Goal: Information Seeking & Learning: Learn about a topic

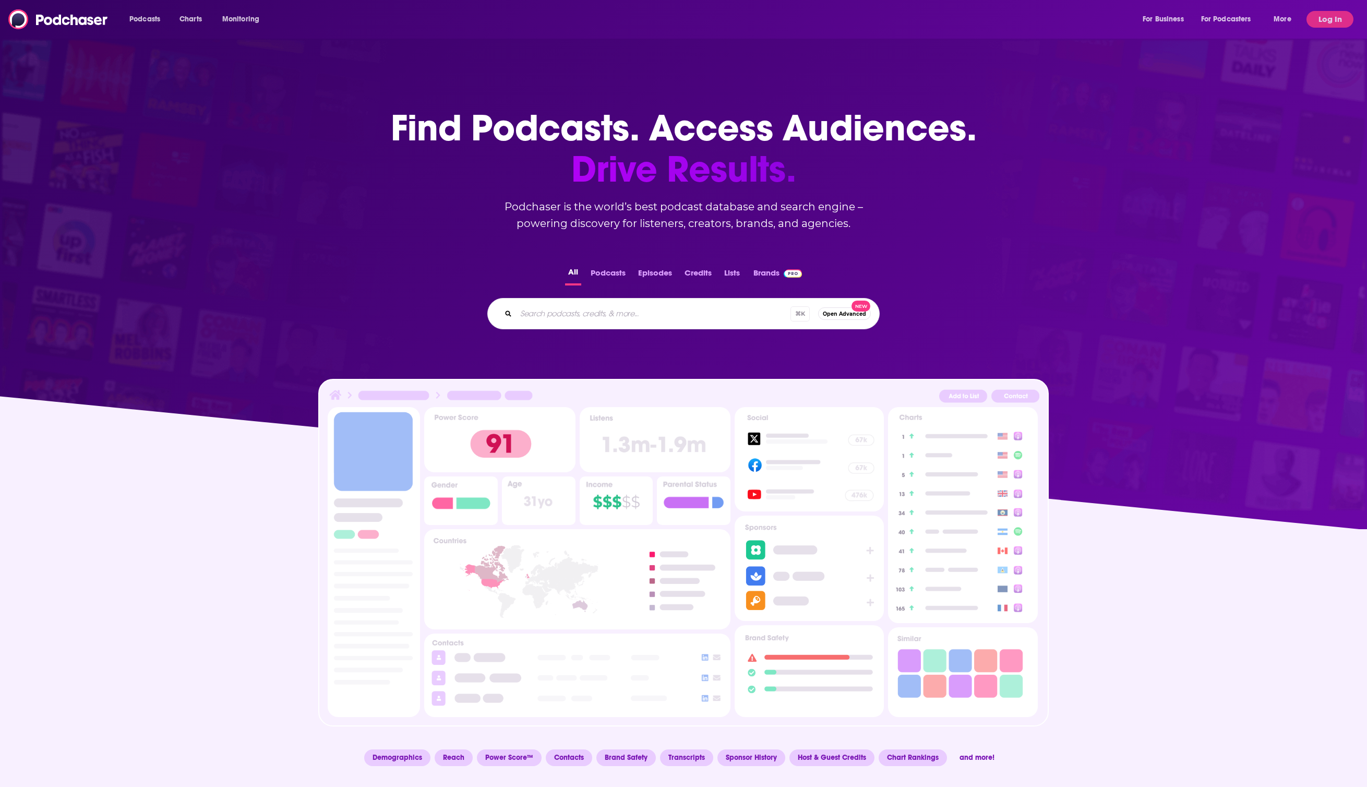
click at [1333, 20] on button "Log In" at bounding box center [1330, 19] width 47 height 17
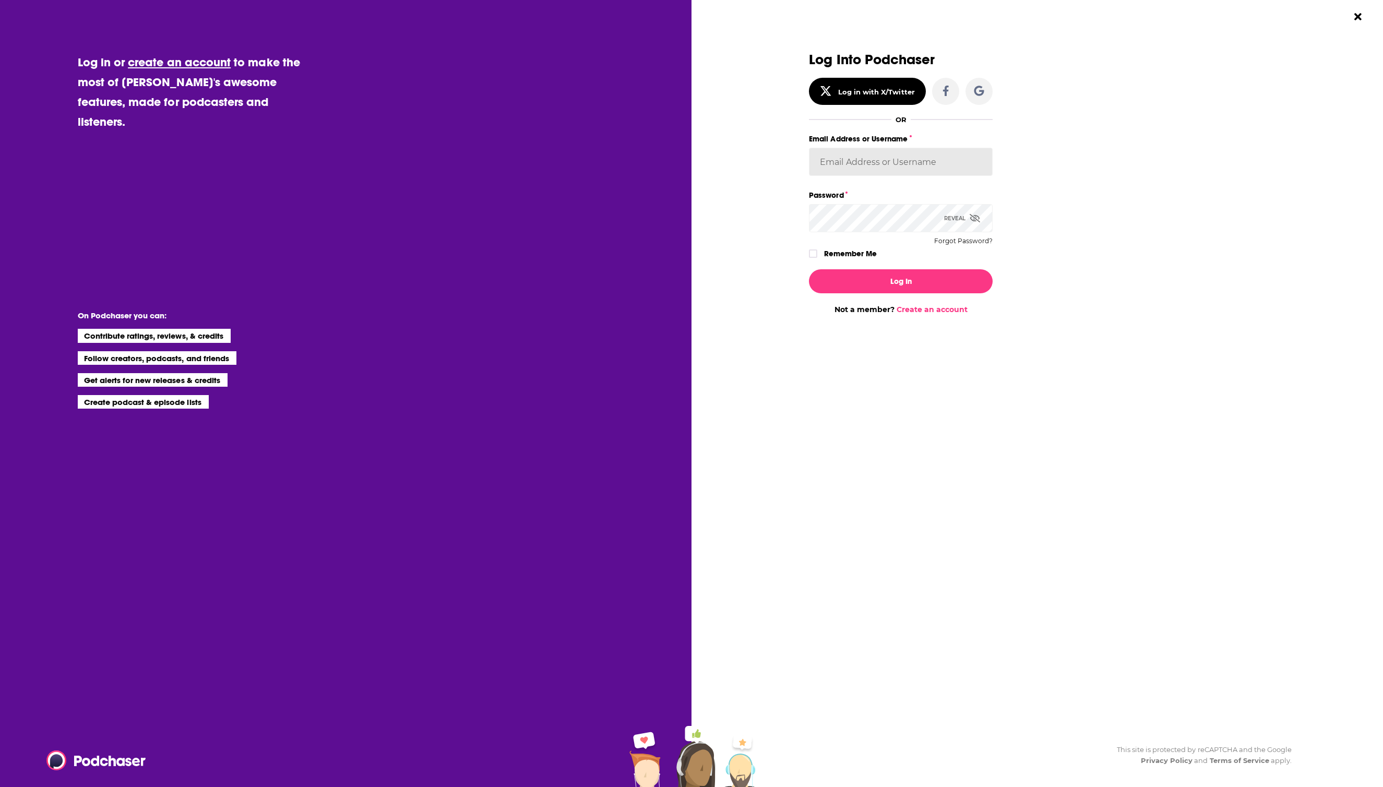
type input "hannahlee98"
click at [876, 285] on button "Log In" at bounding box center [901, 281] width 184 height 24
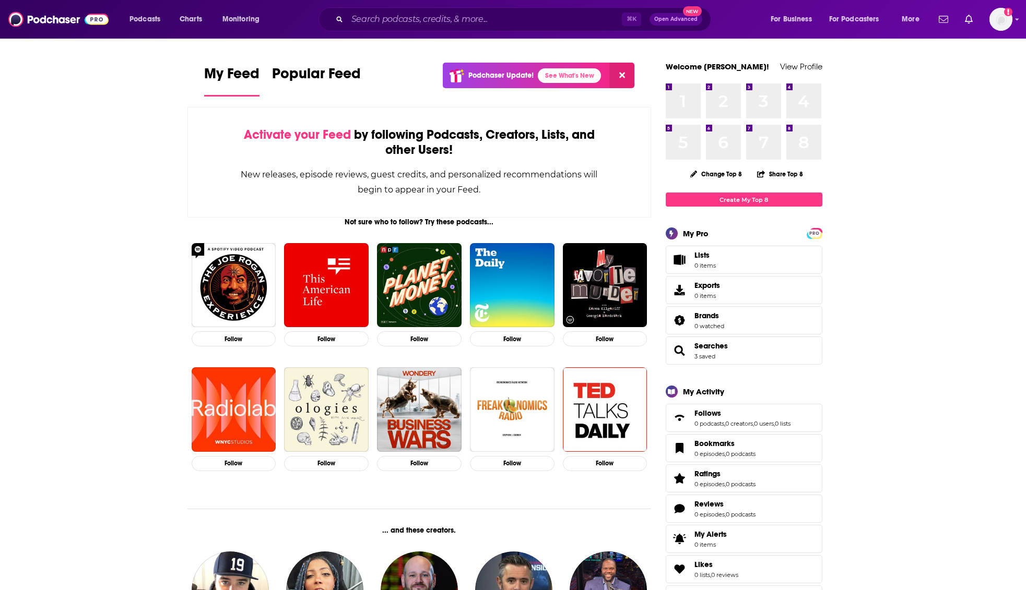
click at [424, 28] on div "⌘ K Open Advanced New" at bounding box center [514, 19] width 392 height 24
click at [424, 25] on input "Search podcasts, credits, & more..." at bounding box center [484, 19] width 275 height 17
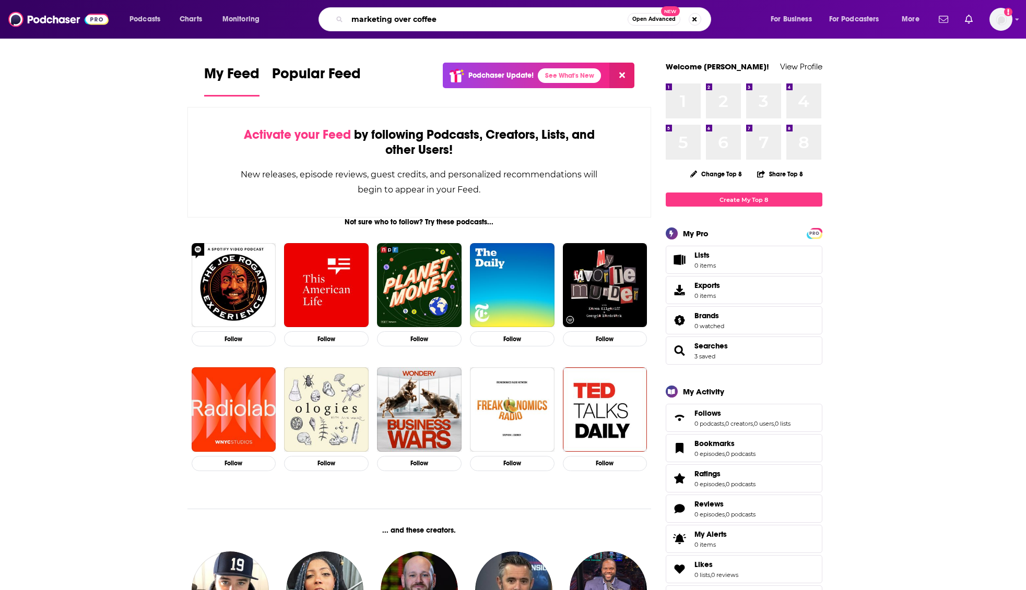
type input "marketing over coffee"
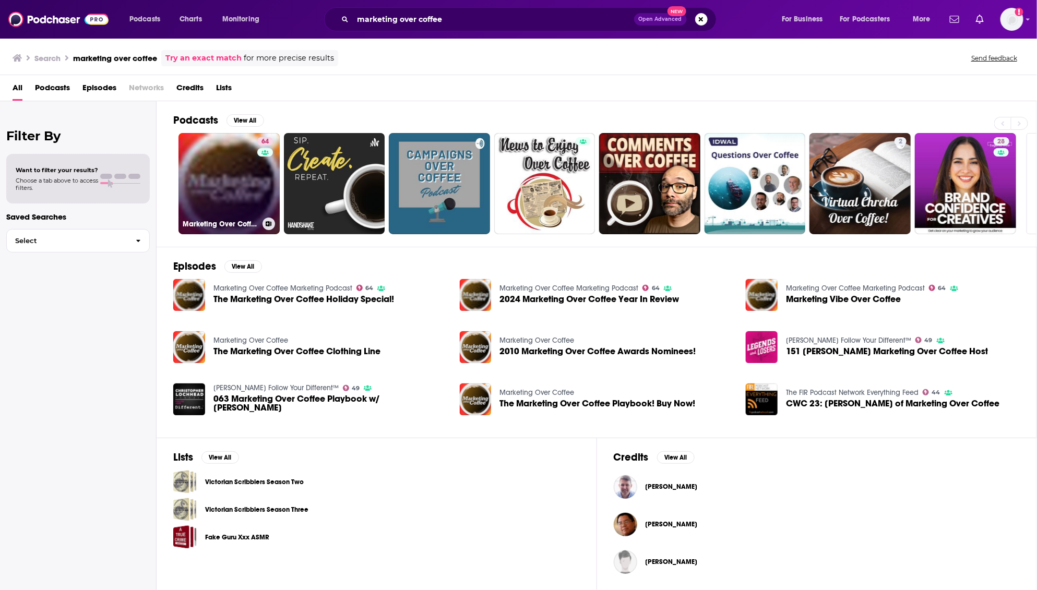
click at [232, 182] on link "64 Marketing Over Coffee Marketing Podcast" at bounding box center [228, 183] width 101 height 101
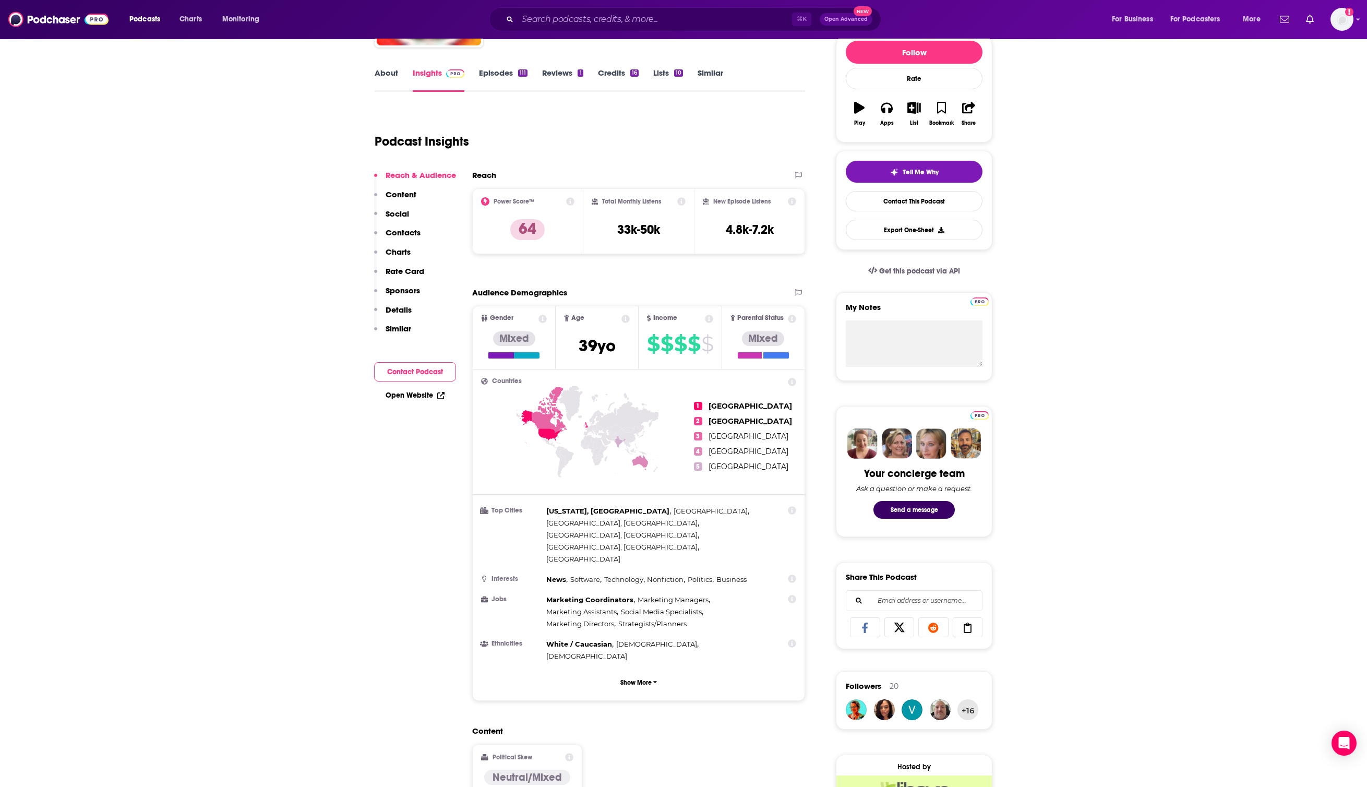
scroll to position [120, 0]
